Goal: Information Seeking & Learning: Learn about a topic

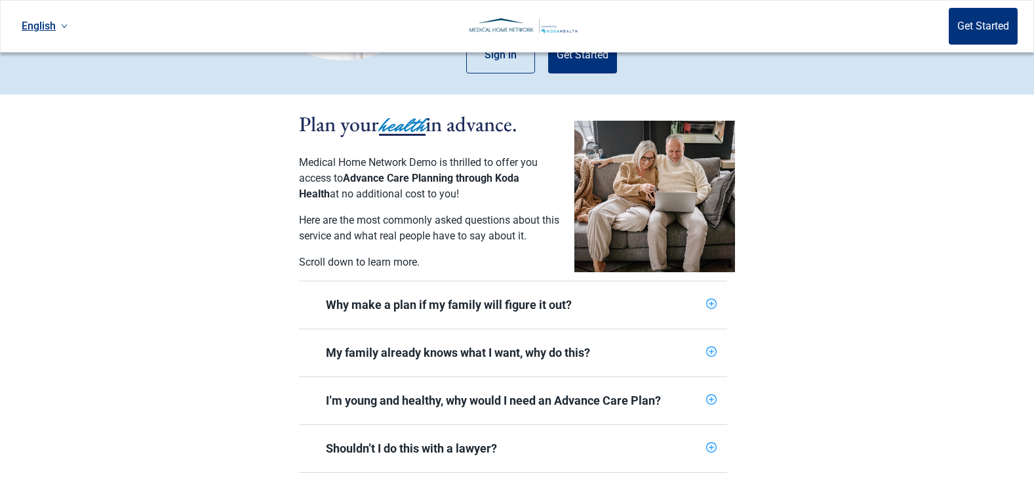
scroll to position [197, 0]
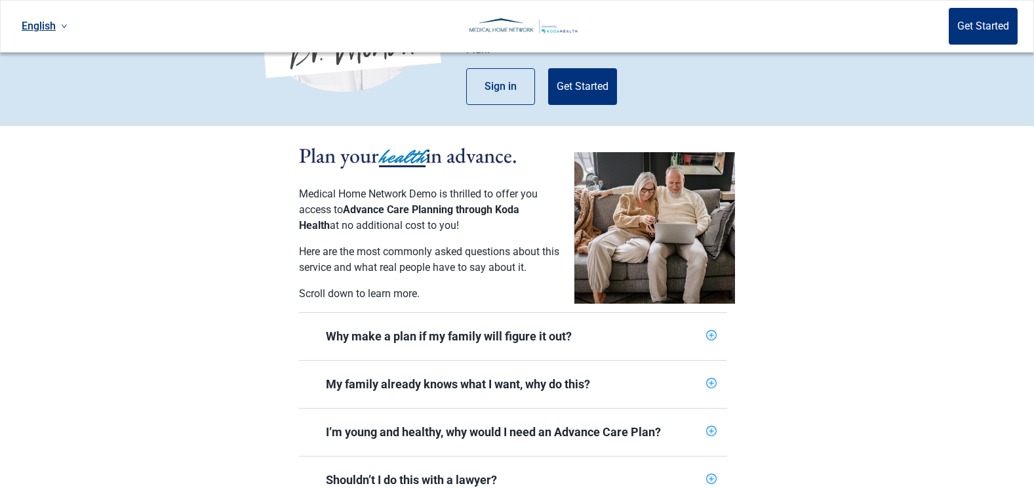
click at [709, 330] on icon "plus-circle" at bounding box center [711, 335] width 10 height 10
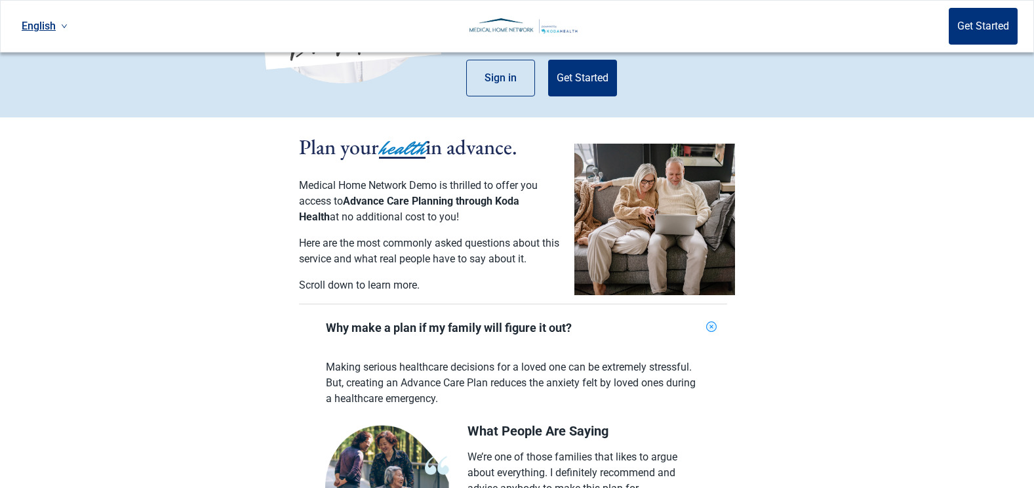
scroll to position [262, 0]
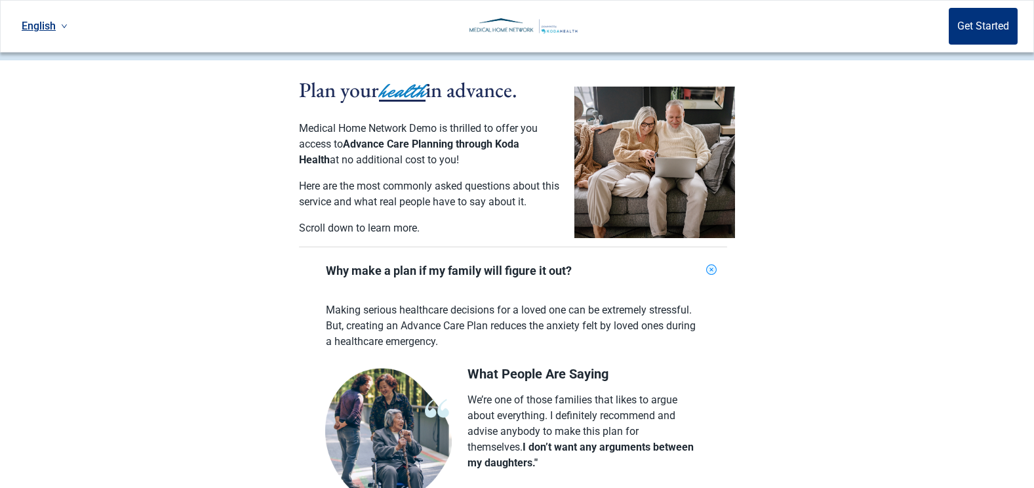
click at [702, 268] on div "Why make a plan if my family will figure it out?" at bounding box center [513, 270] width 428 height 47
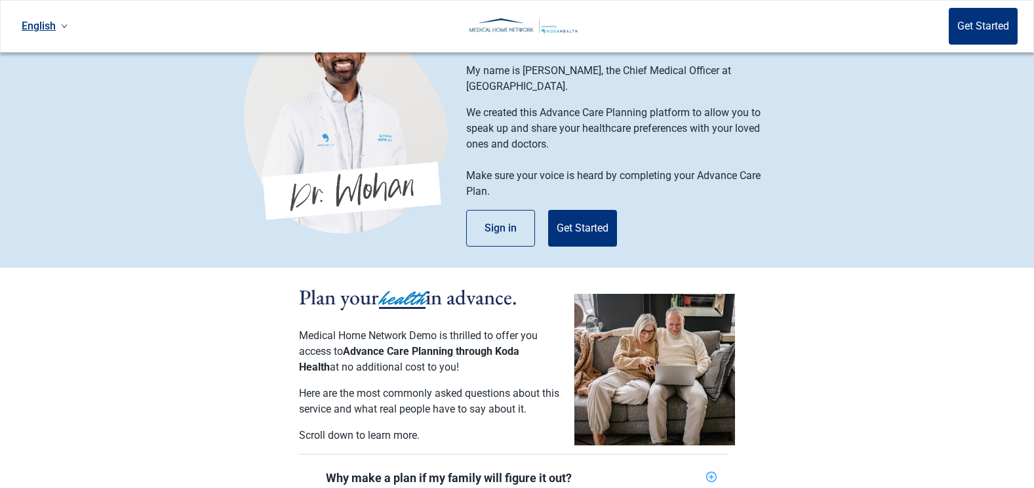
scroll to position [0, 0]
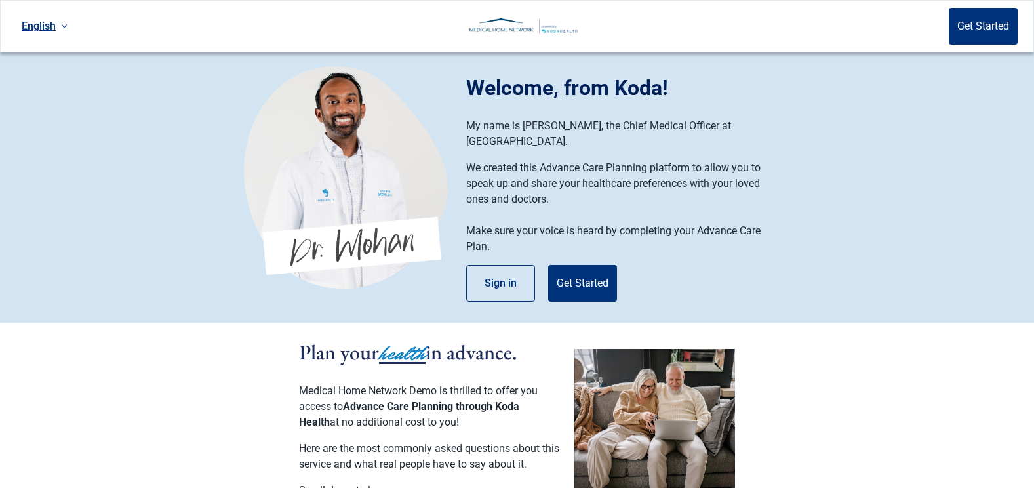
click at [58, 20] on link "English" at bounding box center [44, 26] width 56 height 22
click at [64, 27] on icon "down" at bounding box center [64, 26] width 5 height 4
click at [44, 87] on li "Español" at bounding box center [44, 79] width 56 height 25
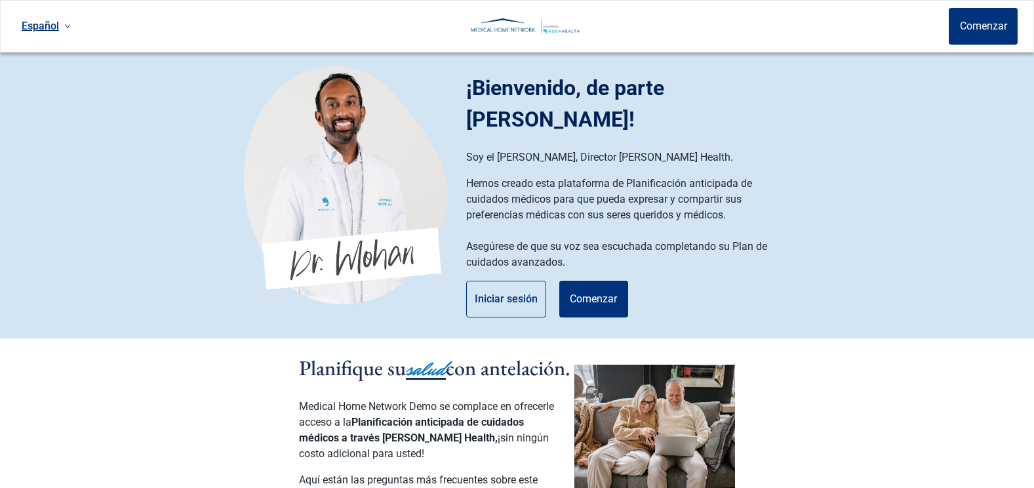
click at [49, 24] on link "Español" at bounding box center [46, 26] width 60 height 22
click at [54, 62] on li "English" at bounding box center [46, 54] width 60 height 25
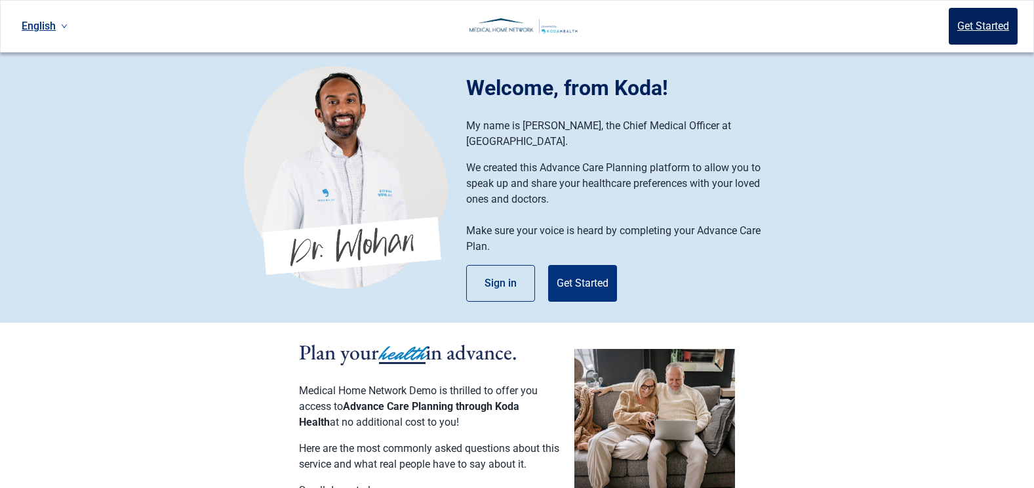
click at [955, 28] on button "Get Started" at bounding box center [983, 26] width 69 height 37
